Goal: Find specific page/section: Find specific page/section

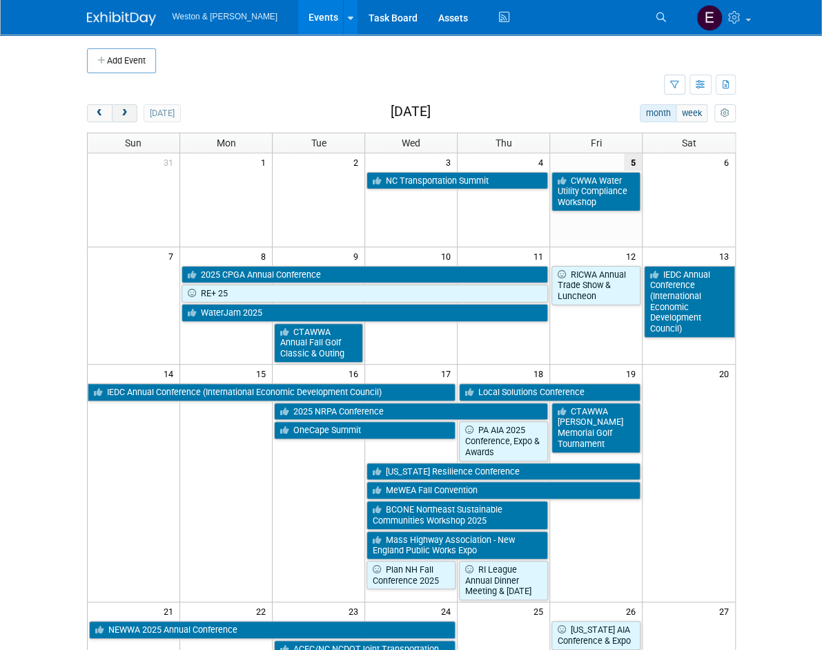
click at [119, 115] on span "next" at bounding box center [124, 113] width 10 height 9
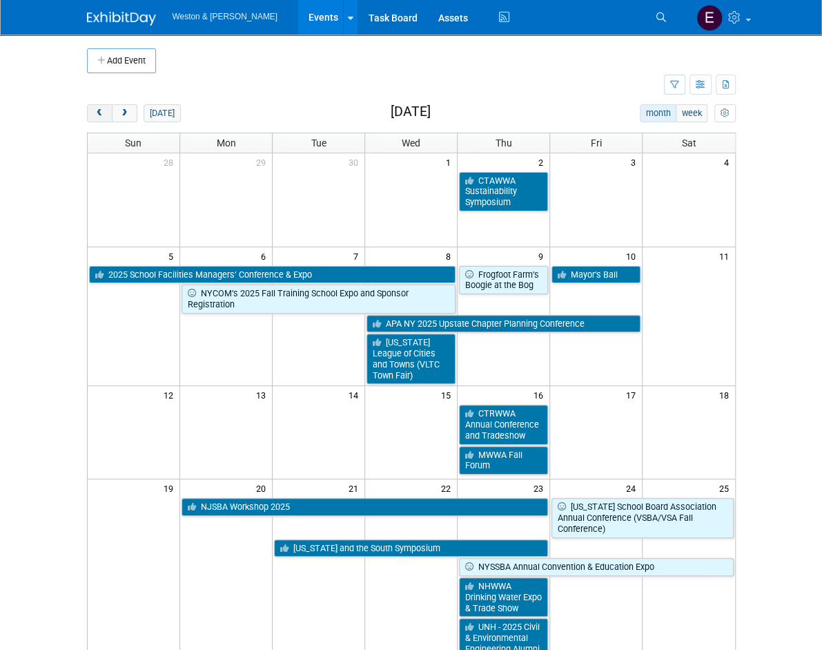
click at [87, 106] on button "prev" at bounding box center [100, 113] width 26 height 18
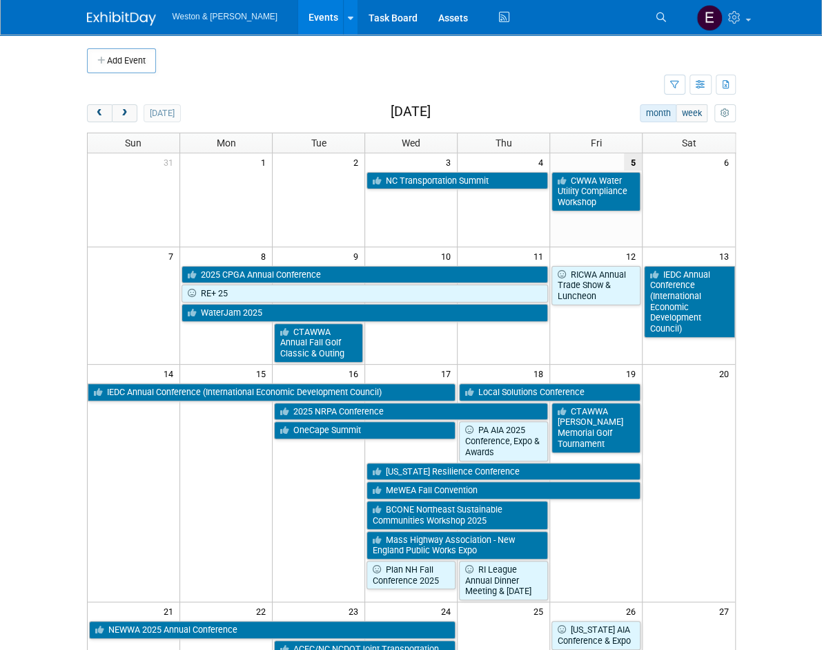
click at [679, 32] on li "Search" at bounding box center [663, 16] width 30 height 32
click at [679, 28] on link "Search" at bounding box center [663, 17] width 30 height 22
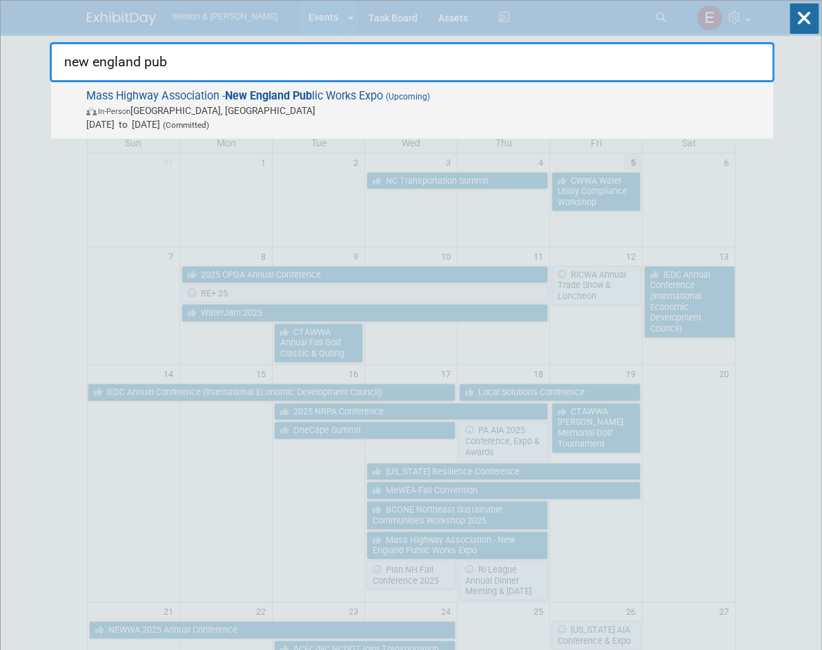
type input "new england pub"
click at [625, 98] on span "Mass Highway Association - New England Pub lic Works Expo (Upcoming) In-Person …" at bounding box center [424, 110] width 684 height 42
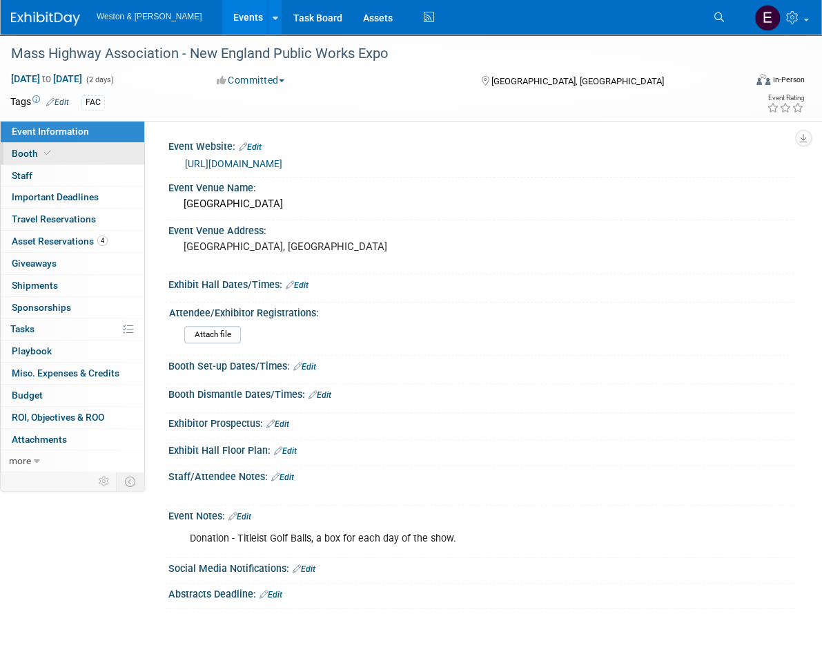
click at [62, 147] on link "Booth" at bounding box center [73, 153] width 144 height 21
